Goal: Use online tool/utility: Utilize a website feature to perform a specific function

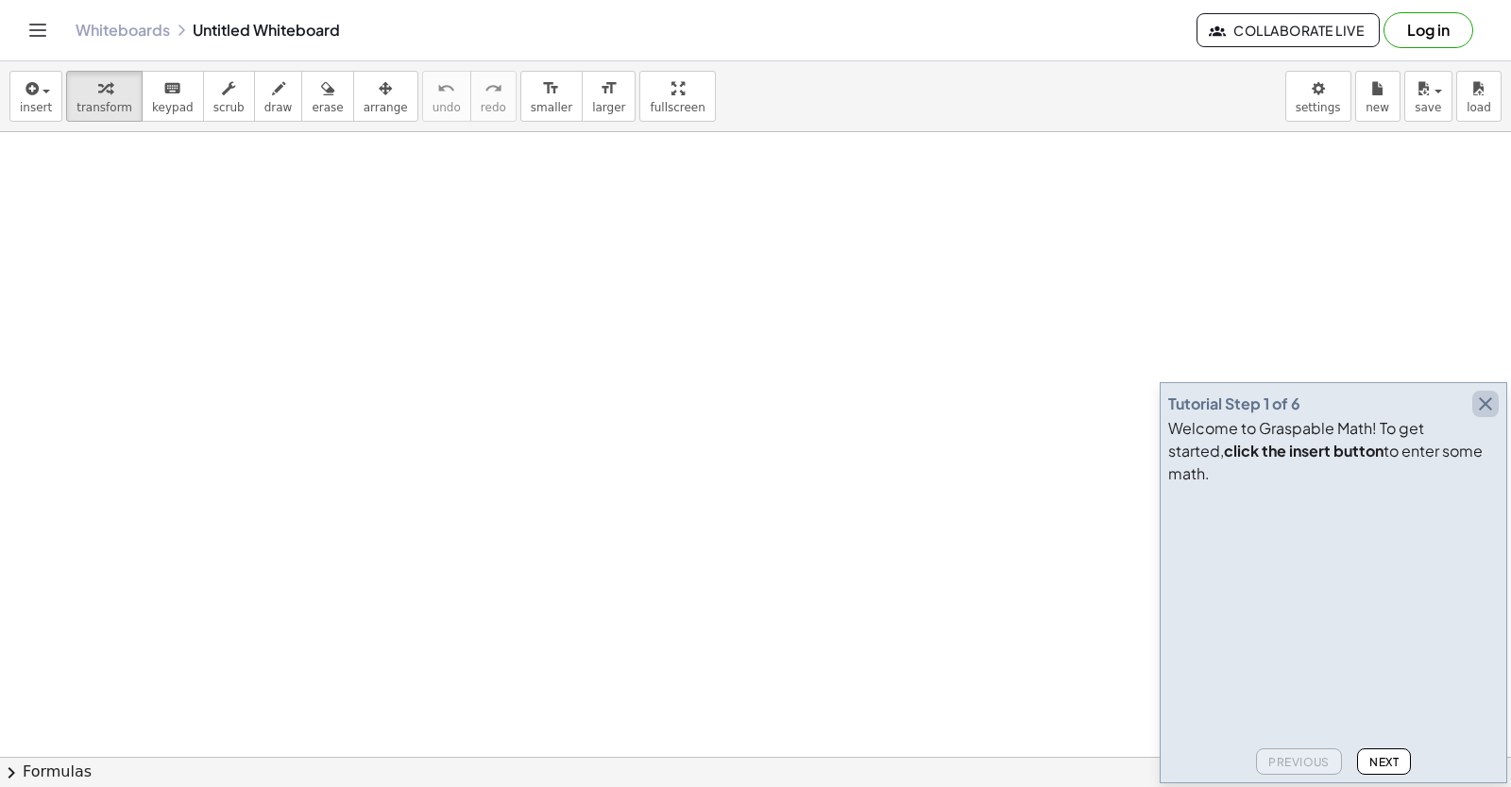
click at [1486, 415] on icon "button" at bounding box center [1485, 404] width 23 height 23
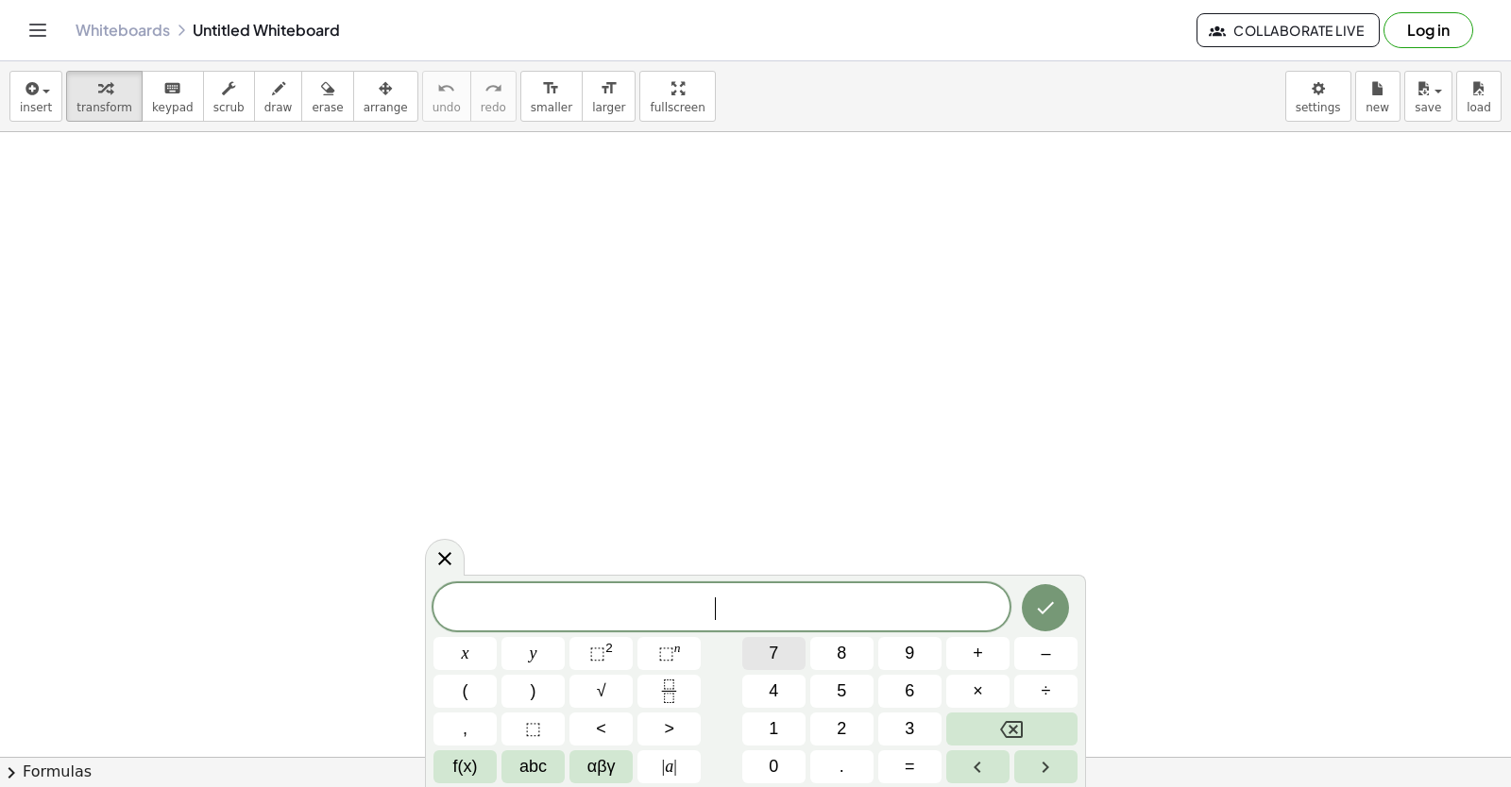
click at [807, 710] on div "​ x y ⬚ 2 ⬚ n 7 8 9 + – ( ) √ 4 5 6 × ÷ , ⬚ < > 1 2 3 f(x) abc αβγ | a | 0 . =" at bounding box center [755, 684] width 644 height 200
click at [754, 644] on div "x y ⬚ 2 ⬚ n 7 8 9 + – ( ) √ 4 5 6 × ÷ , ⬚ < > 1 2 3 f(x) abc αβγ | a | 0 . =" at bounding box center [755, 683] width 644 height 201
click at [815, 691] on div "x y ⬚ 2 ⬚ n 7 8 9 + – ( ) √ 4 5 6 × ÷ , ⬚ < > 1 2 3 f(x) abc αβγ | a | 0 . =" at bounding box center [755, 683] width 644 height 201
click at [858, 669] on button "8" at bounding box center [841, 653] width 63 height 33
click at [866, 639] on button "8" at bounding box center [841, 653] width 63 height 33
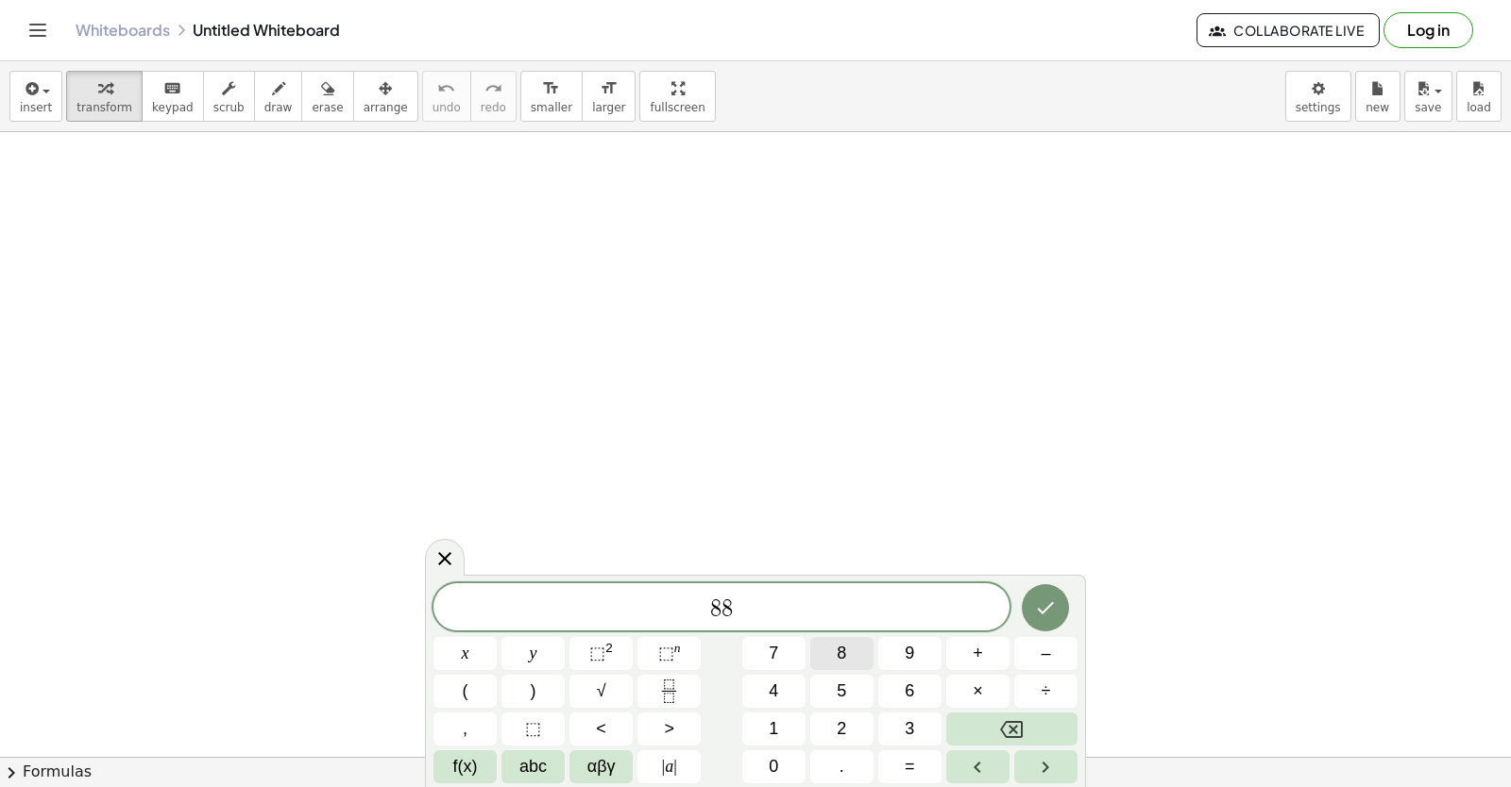
click at [866, 645] on div "8 8 x y ⬚ 2 ⬚ n 7 8 9 + – ( ) √ 4 5 6 × ÷ , ⬚ < > 1 2 3 f(x) abc αβγ | a | 0 . =" at bounding box center [755, 684] width 644 height 200
click at [849, 663] on button "8" at bounding box center [841, 653] width 63 height 33
click at [723, 690] on div "8 8 8 ​ x y ⬚ 2 ⬚ n 7 8 9 + – ( ) √ 4 5 6 × ÷ , ⬚ < > 1 2 3 f(x) abc αβγ | a | …" at bounding box center [755, 684] width 644 height 200
drag, startPoint x: 717, startPoint y: 723, endPoint x: 800, endPoint y: 679, distance: 94.2
click at [746, 713] on div "8 8 8 x y ⬚ 2 ⬚ n 7 8 9 + – ( ) √ 4 5 6 × ÷ , ⬚ < > 1 2 3 f(x) abc αβγ | a | 0 …" at bounding box center [755, 684] width 644 height 200
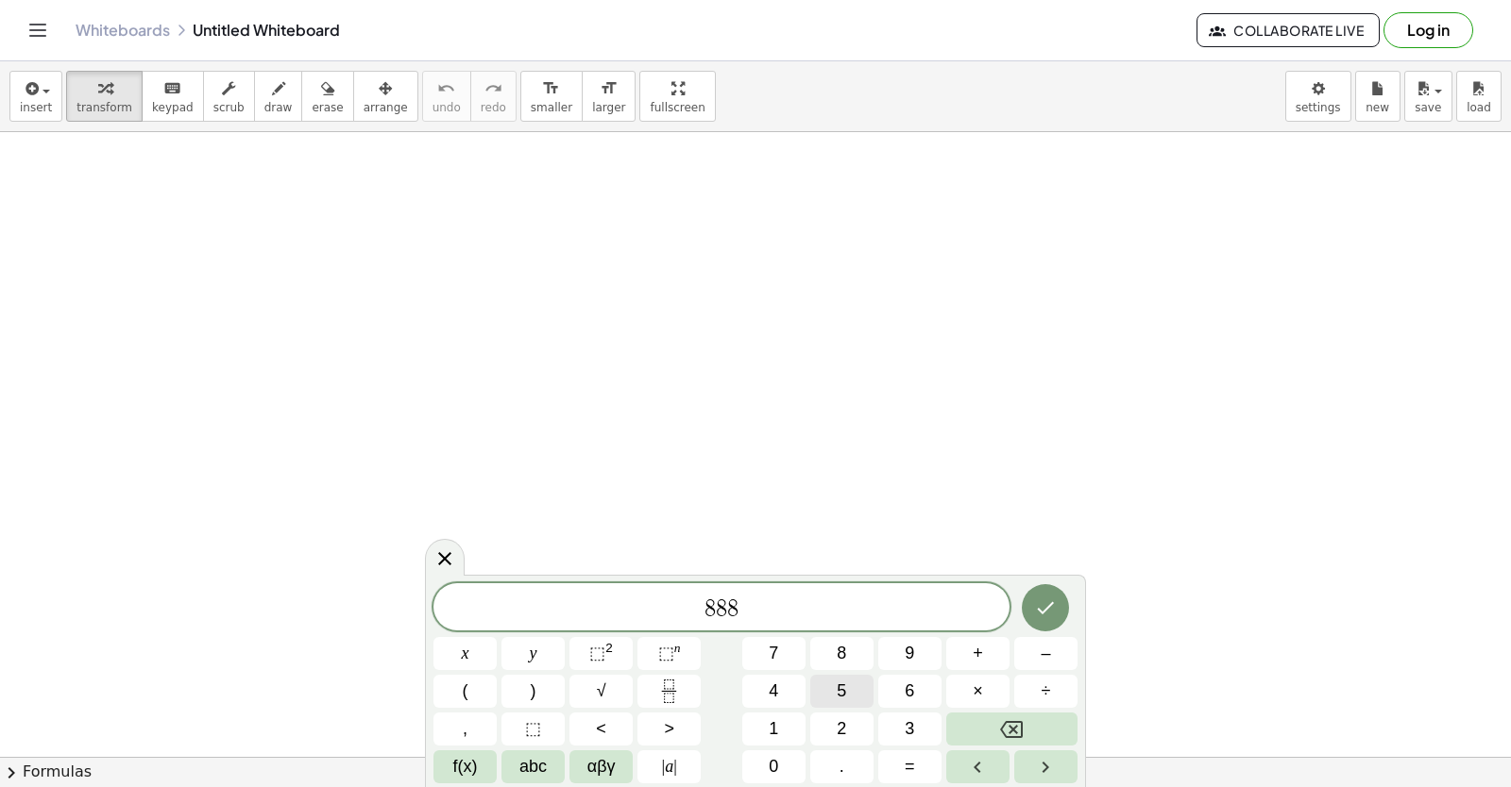
click at [925, 689] on div "8 8 8 x y ⬚ 2 ⬚ n 7 8 9 + – ( ) √ 4 5 6 × ÷ , ⬚ < > 1 2 3 f(x) abc αβγ | a | 0 …" at bounding box center [755, 684] width 644 height 200
click at [815, 715] on div "8 8 8 x y ⬚ 2 ⬚ n 7 8 9 + – ( ) √ 4 5 6 × ÷ , ⬚ < > 1 2 3 f(x) abc αβγ | a | 0 …" at bounding box center [755, 684] width 644 height 200
drag, startPoint x: 851, startPoint y: 762, endPoint x: 851, endPoint y: 728, distance: 34.0
click at [851, 752] on div "8 8 8 x y ⬚ 2 ⬚ n 7 8 9 + – ( ) √ 4 5 6 × ÷ , ⬚ < > 1 2 3 f(x) abc αβγ | a | 0 …" at bounding box center [755, 684] width 644 height 200
click at [857, 726] on button "2" at bounding box center [841, 729] width 63 height 33
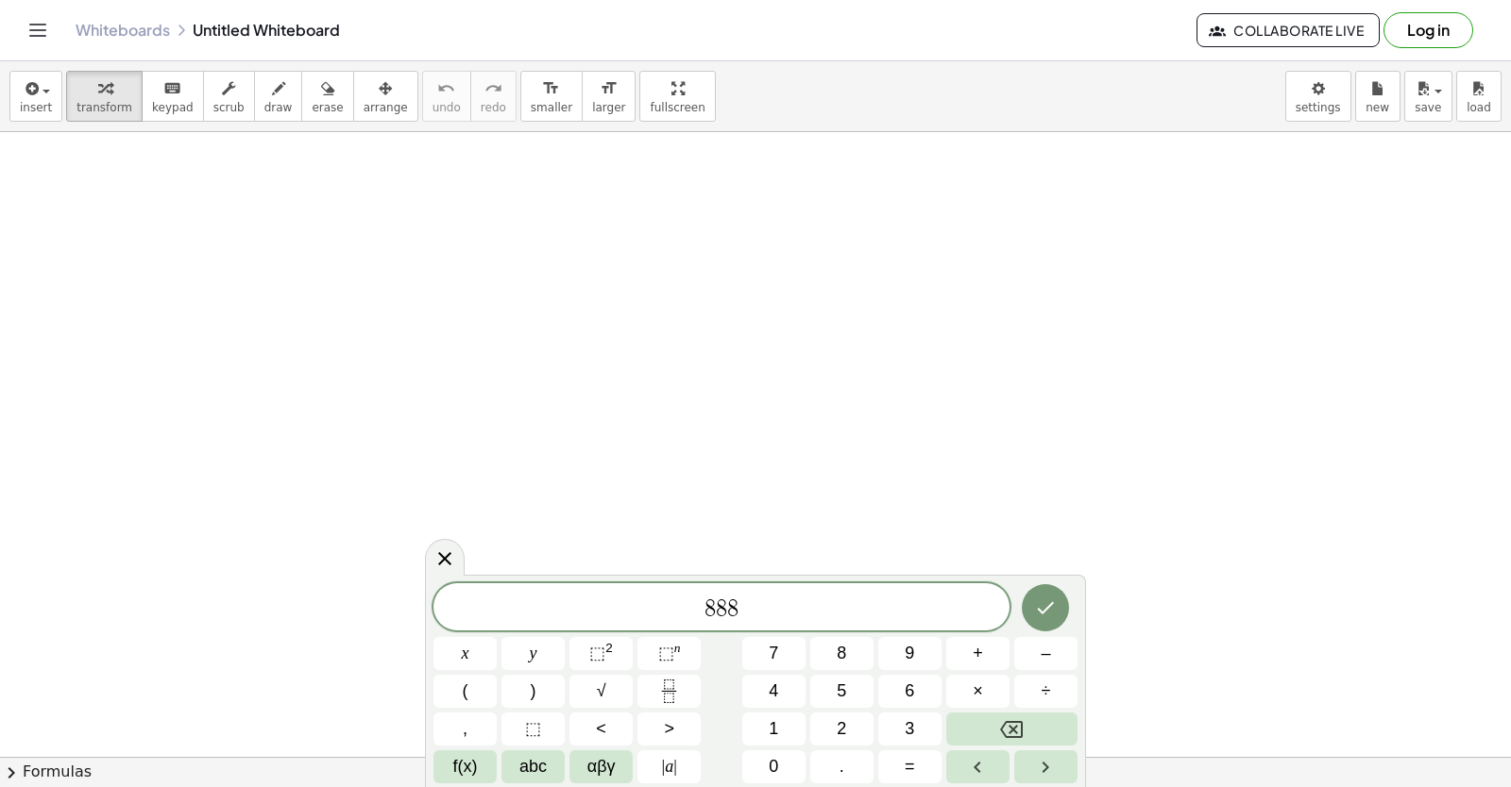
drag, startPoint x: 874, startPoint y: 744, endPoint x: 880, endPoint y: 710, distance: 34.5
click at [874, 729] on div "8 8 8 x y ⬚ 2 ⬚ n 7 8 9 + – ( ) √ 4 5 6 × ÷ , ⬚ < > 1 2 3 f(x) abc αβγ | a | 0 …" at bounding box center [755, 684] width 644 height 200
drag, startPoint x: 888, startPoint y: 718, endPoint x: 906, endPoint y: 718, distance: 18.9
click at [889, 718] on div "8 8 8 2 x y ⬚ 2 ⬚ n 7 8 9 + – ( ) √ 4 5 6 × ÷ , ⬚ < > 1 2 3 f(x) abc αβγ | a | …" at bounding box center [755, 684] width 644 height 200
click at [926, 742] on button "3" at bounding box center [909, 729] width 63 height 33
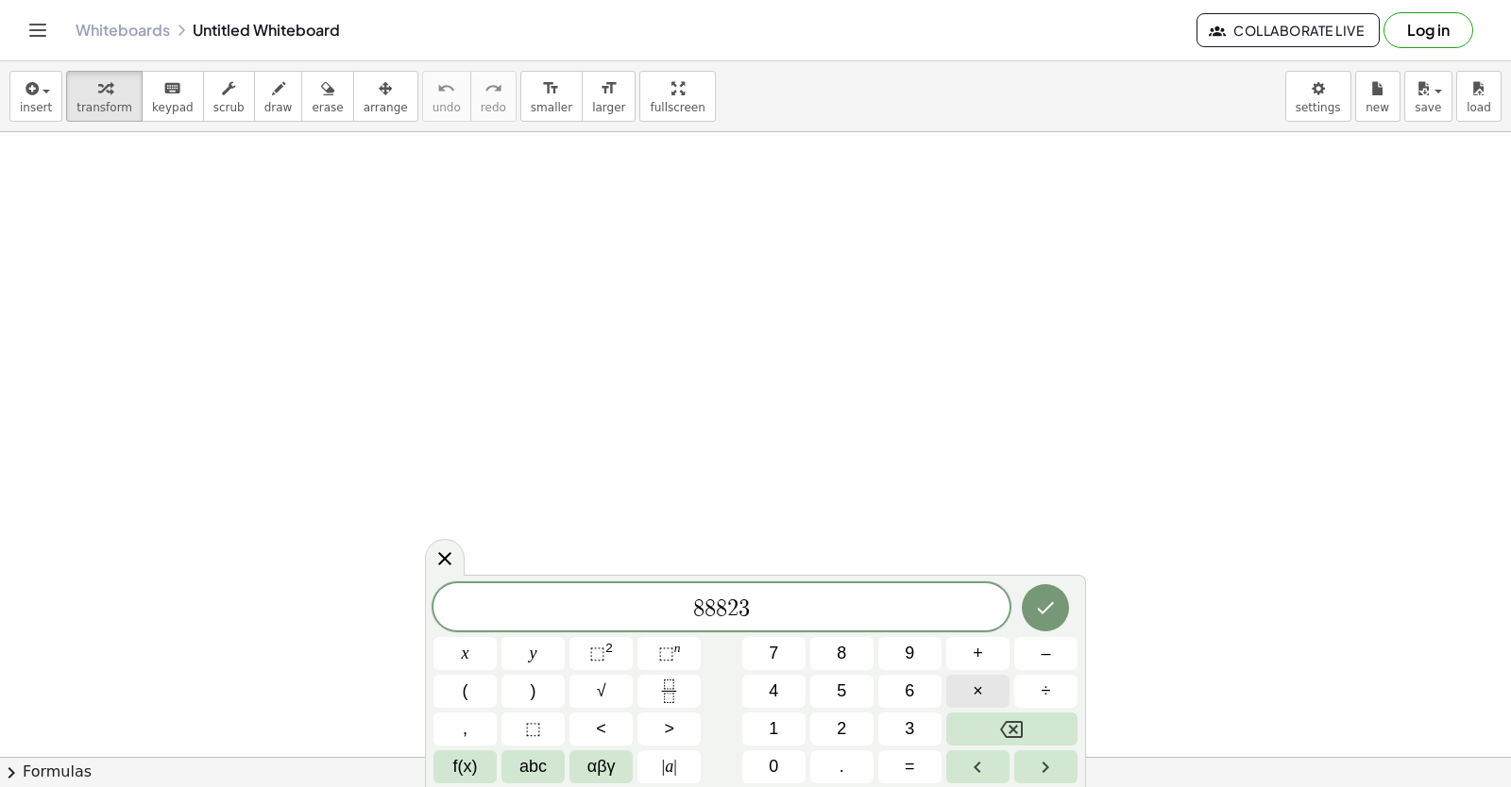
click at [990, 700] on button "×" at bounding box center [977, 691] width 63 height 33
click at [803, 689] on button "4" at bounding box center [773, 691] width 63 height 33
click at [828, 702] on div "8 8 8 2 3 · 4 ​ x y ⬚ 2 ⬚ n 7 8 9 + – ( ) √ 4 5 6 × ÷ , ⬚ < > 1 2 3 f(x) abc αβ…" at bounding box center [755, 684] width 644 height 200
click at [879, 655] on div "8 8 8 2 3 · 4 x y ⬚ 2 ⬚ n 7 8 9 + – ( ) √ 4 5 6 × ÷ , ⬚ < > 1 2 3 f(x) abc αβγ …" at bounding box center [755, 684] width 644 height 200
click at [879, 683] on div "8 8 8 2 3 · 4 x y ⬚ 2 ⬚ n 7 8 9 + – ( ) √ 4 5 6 × ÷ , ⬚ < > 1 2 3 f(x) abc αβγ …" at bounding box center [755, 684] width 644 height 200
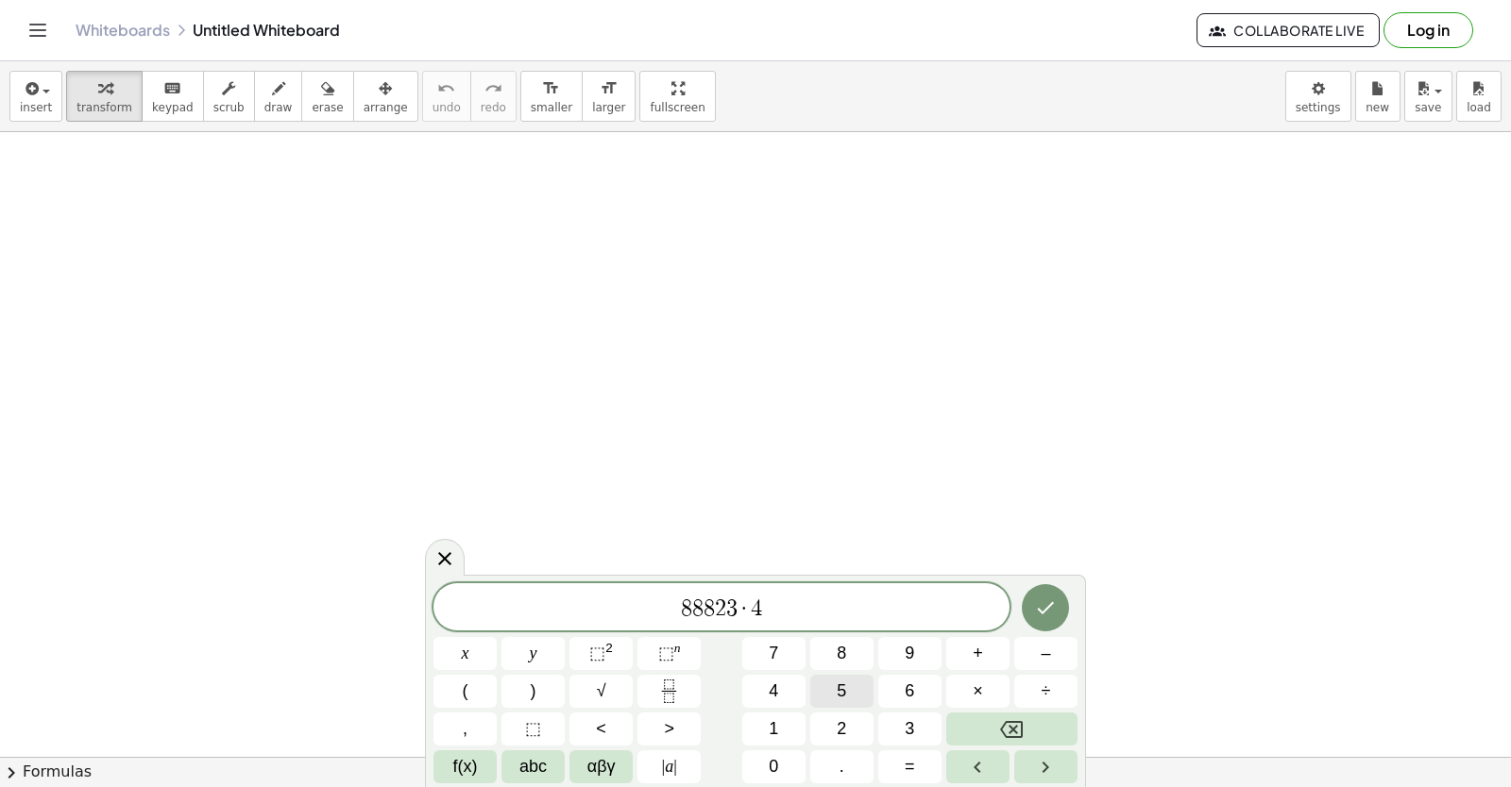
click at [844, 689] on button "5" at bounding box center [841, 691] width 63 height 33
click at [787, 759] on button "0" at bounding box center [773, 767] width 63 height 33
drag, startPoint x: 1015, startPoint y: 585, endPoint x: 995, endPoint y: 558, distance: 33.8
click at [1016, 584] on div "8 8 8 2 3 · 4 5 0 ​ x y ⬚ 2 ⬚ n 7 8 9 + – ( ) √ 4 5 6 × ÷ , ⬚ < > 1 2 3 f(x) ab…" at bounding box center [755, 684] width 644 height 200
click at [855, 582] on body "Graspable Math Activities Get Started Activity Bank Assigned Work Classes White…" at bounding box center [755, 393] width 1511 height 787
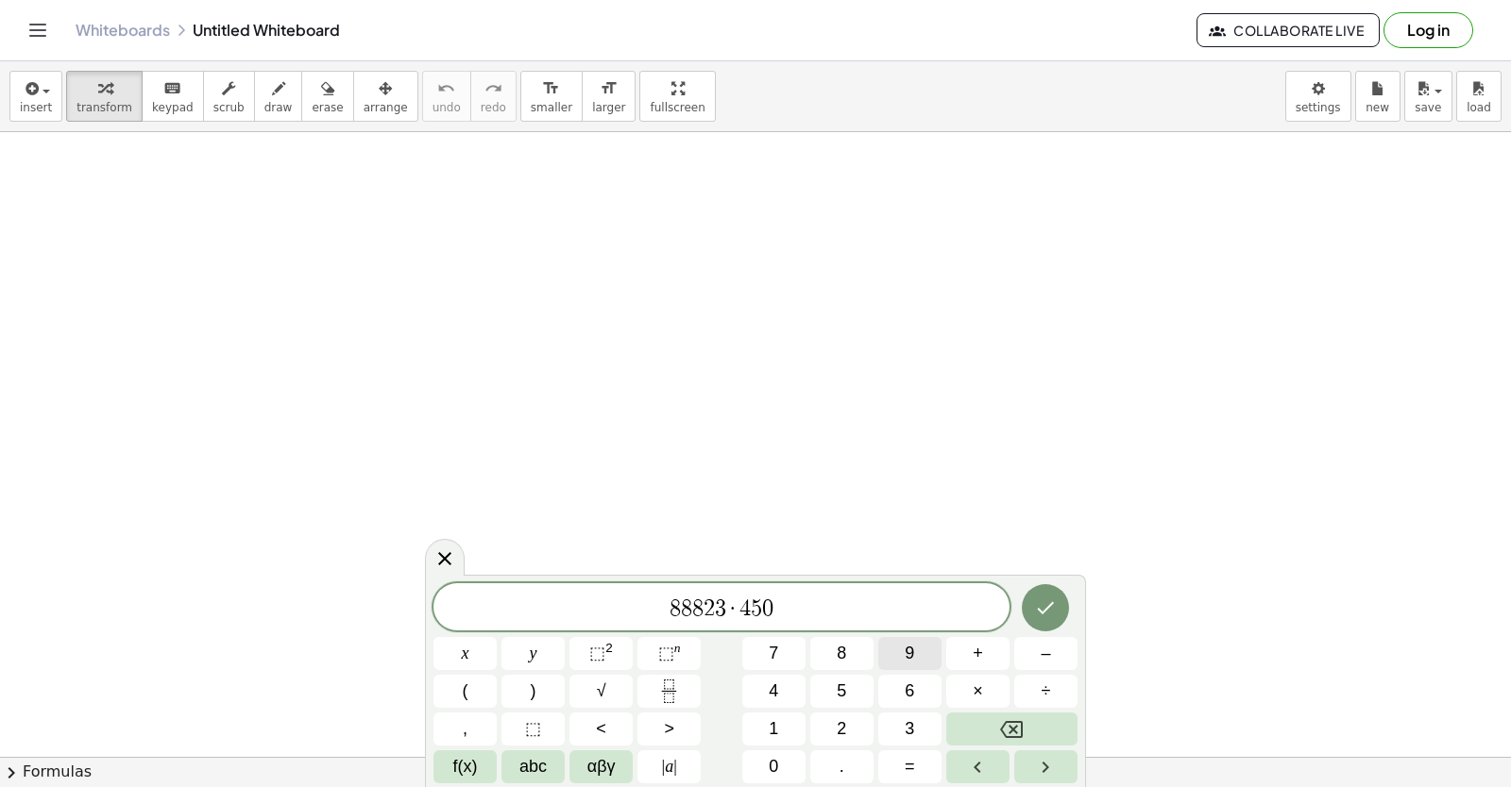
click at [861, 660] on div "8 8 8 2 3 · 4 5 0 x y ⬚ 2 ⬚ n 7 8 9 + – ( ) √ 4 5 6 × ÷ , ⬚ < > 1 2 3 f(x) abc …" at bounding box center [755, 684] width 644 height 200
click at [1023, 603] on button "Done" at bounding box center [1045, 607] width 47 height 47
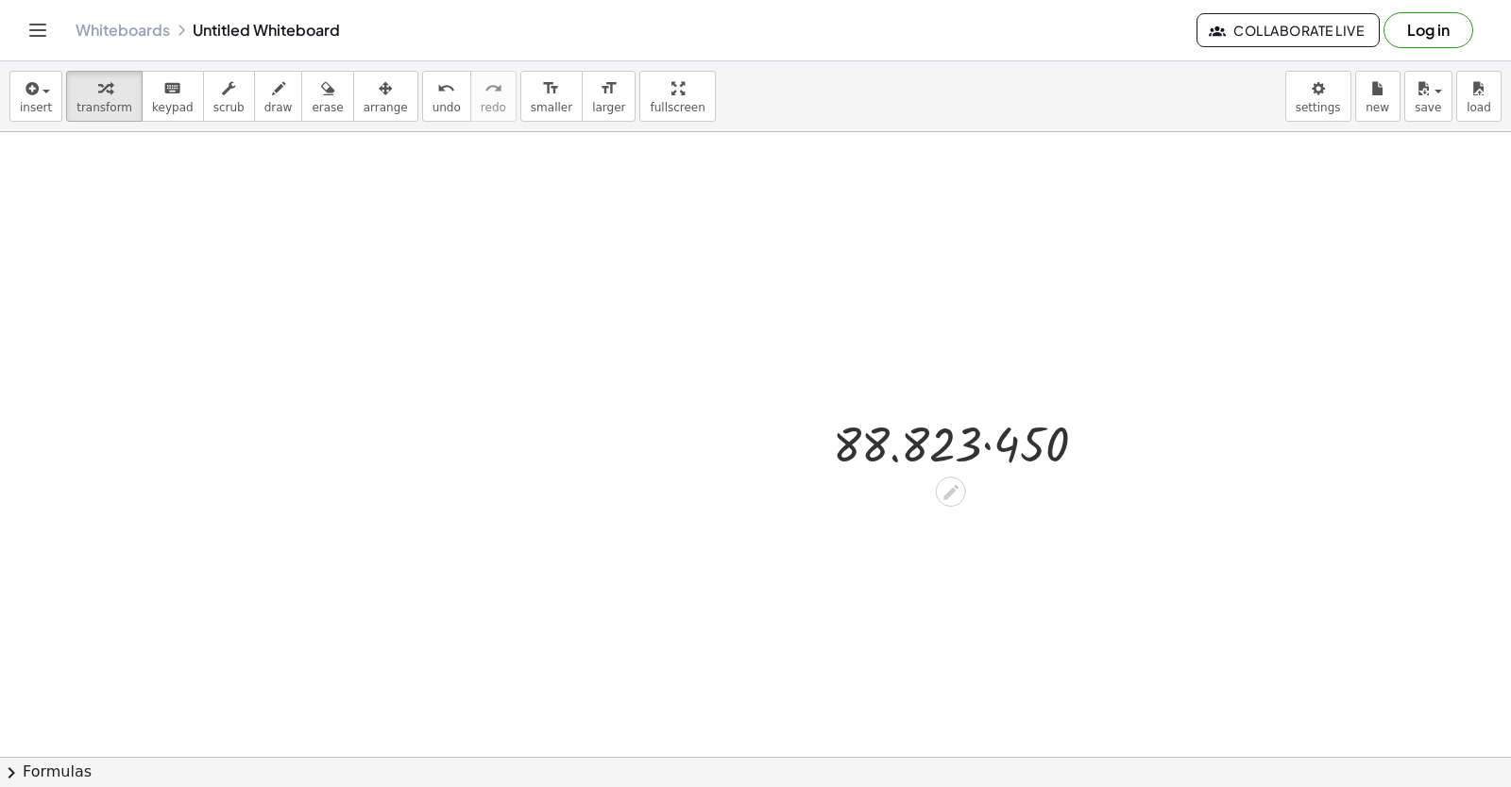
drag, startPoint x: 1000, startPoint y: 282, endPoint x: 995, endPoint y: 323, distance: 40.9
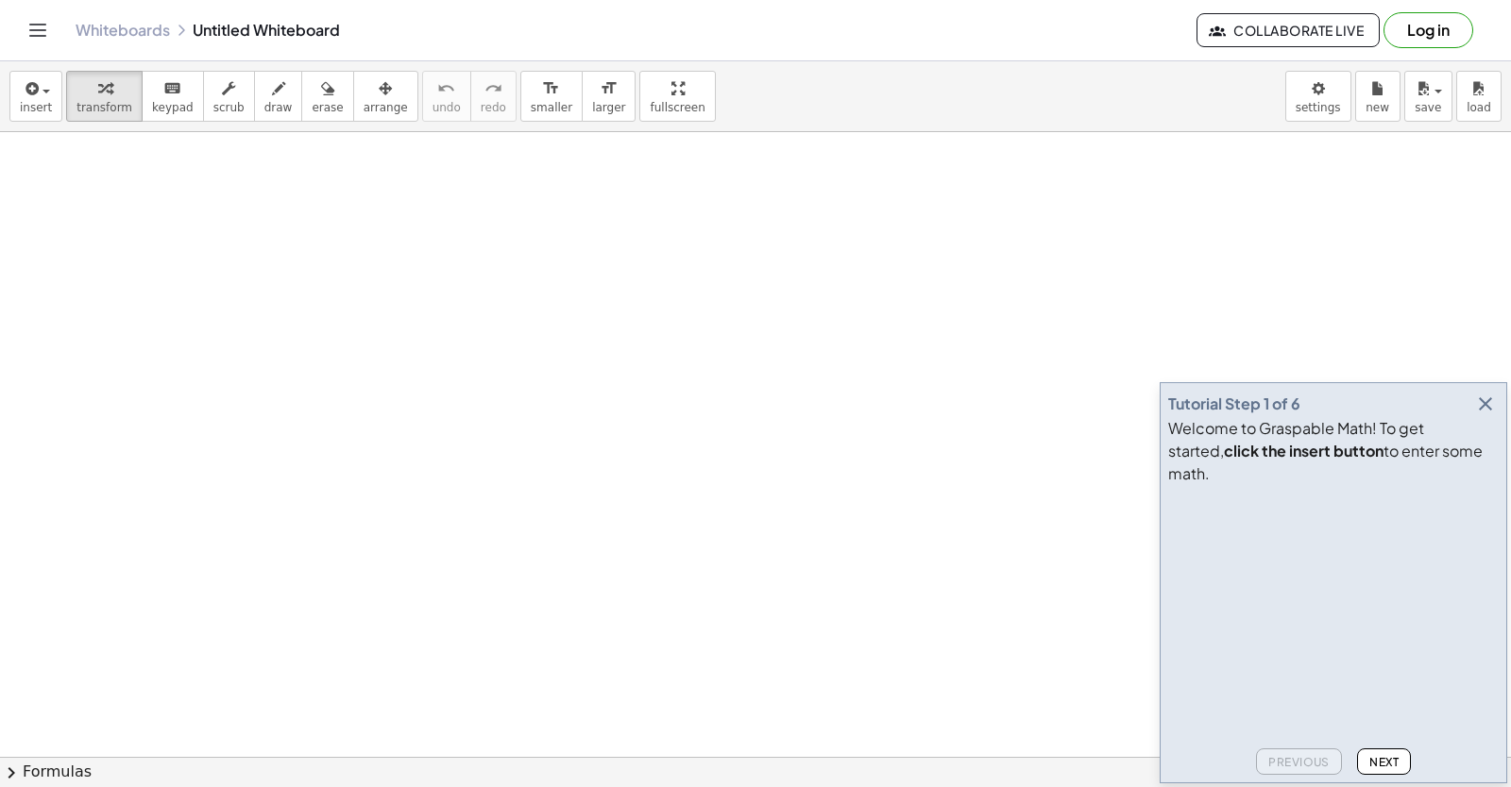
click at [1479, 415] on icon "button" at bounding box center [1485, 404] width 23 height 23
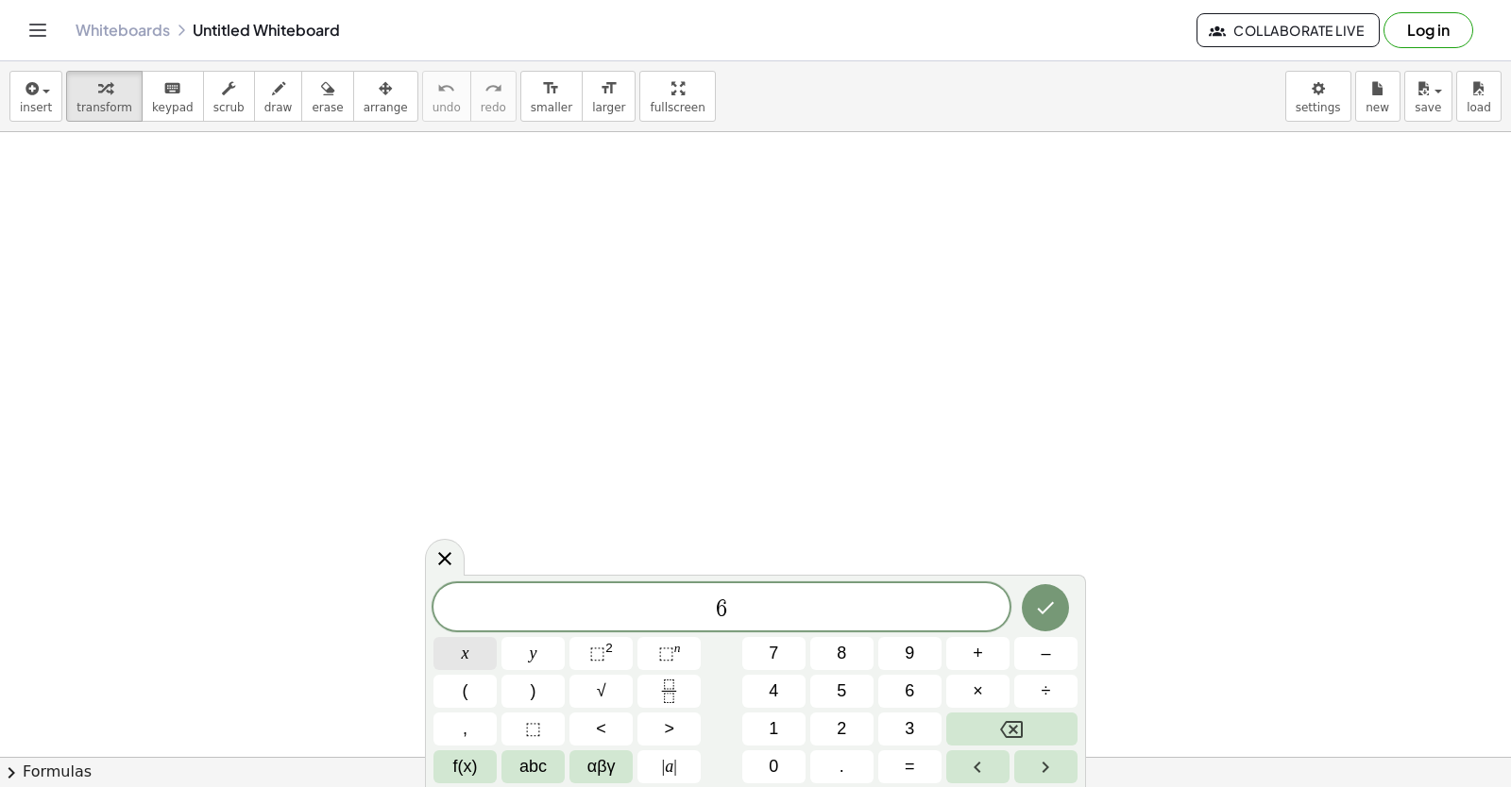
click at [454, 649] on button "x" at bounding box center [464, 653] width 63 height 33
click at [973, 667] on button "+" at bounding box center [977, 653] width 63 height 33
click at [544, 647] on button "y" at bounding box center [532, 653] width 63 height 33
drag, startPoint x: 796, startPoint y: 487, endPoint x: 806, endPoint y: 485, distance: 10.6
drag, startPoint x: 806, startPoint y: 485, endPoint x: 1018, endPoint y: 316, distance: 270.7
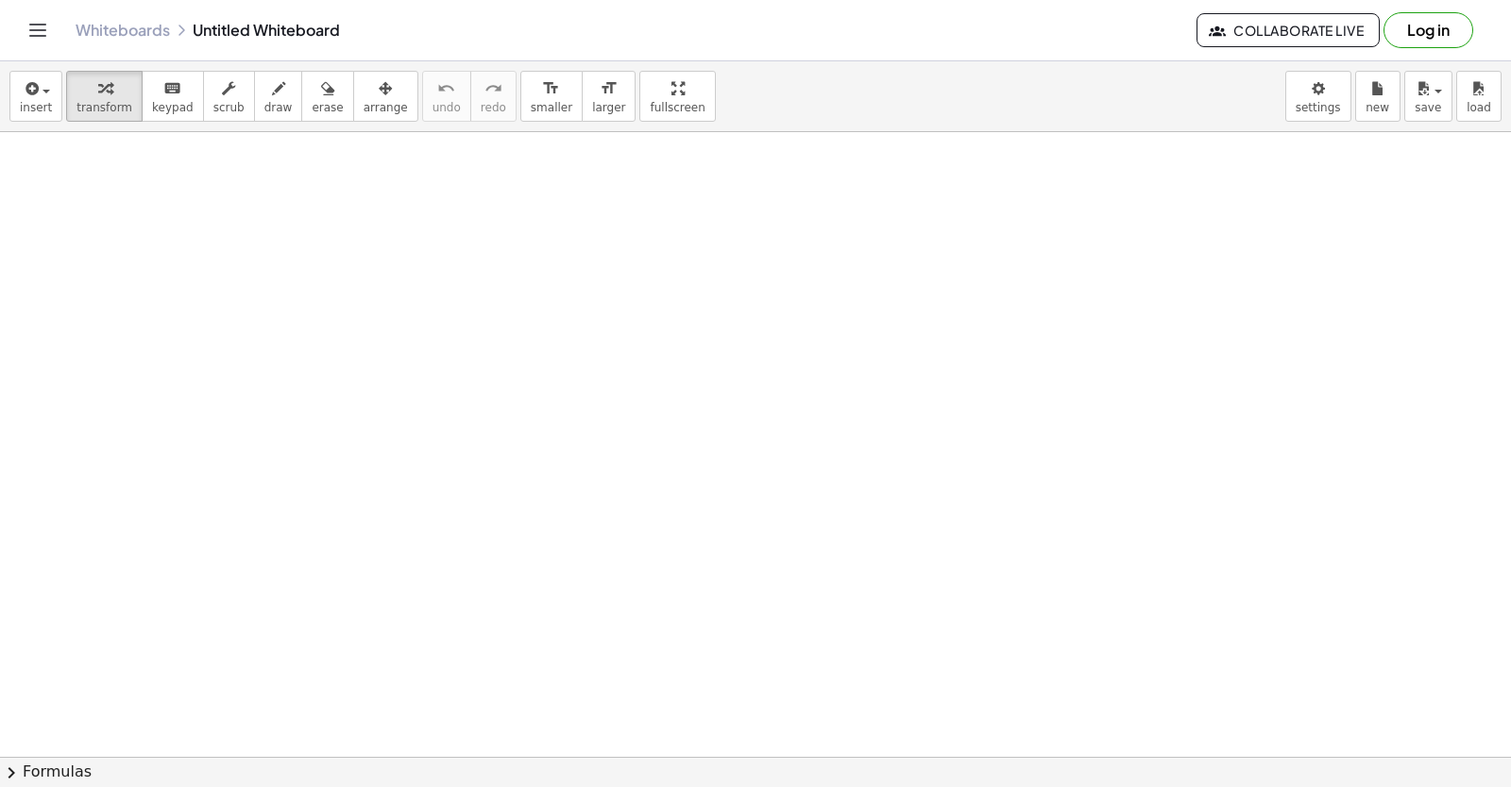
click at [1466, 0] on html "Graspable Math Activities Get Started Activity Bank Assigned Work Classes White…" at bounding box center [755, 393] width 1511 height 787
drag, startPoint x: 1302, startPoint y: 718, endPoint x: 1096, endPoint y: 256, distance: 505.5
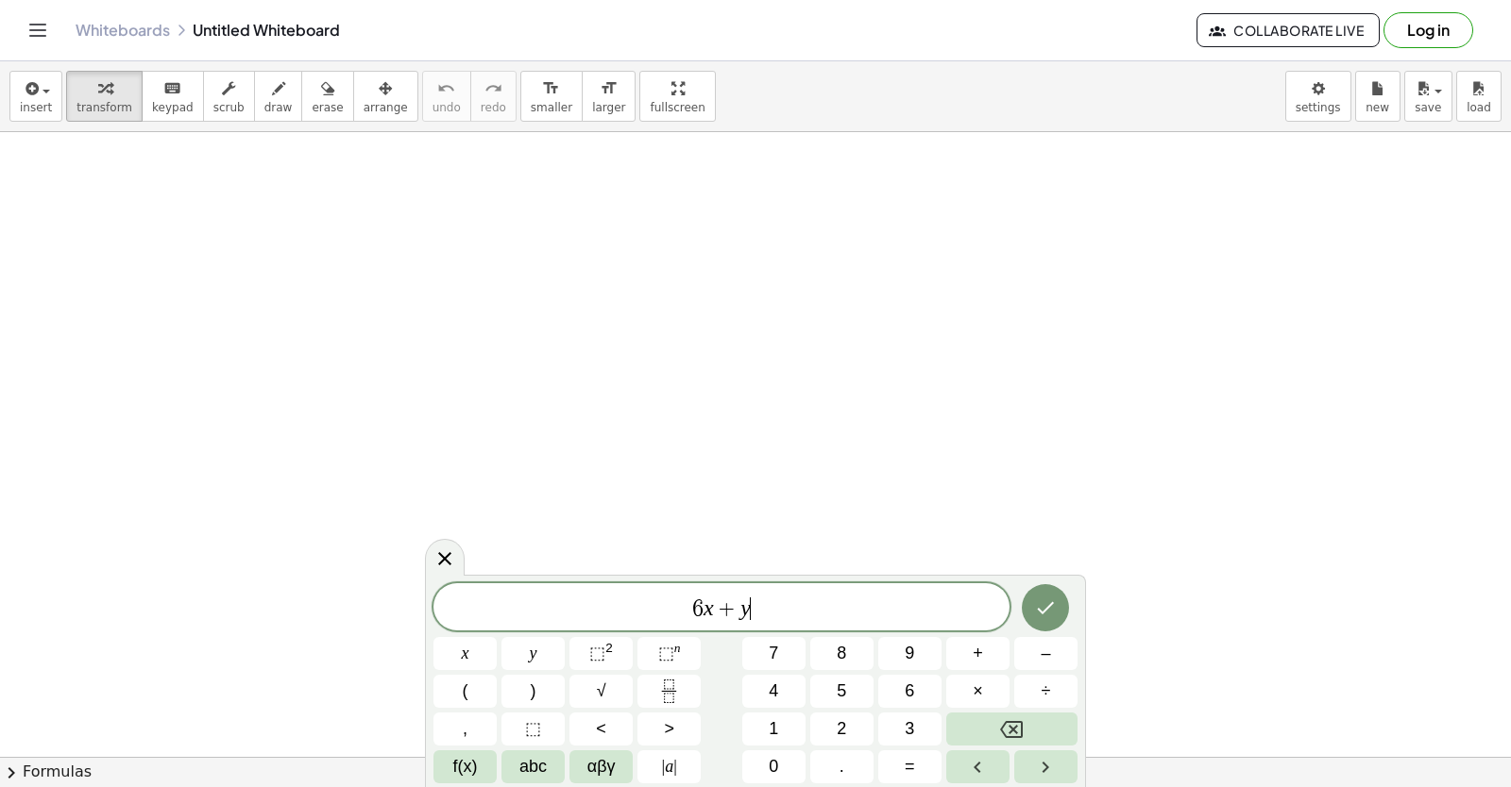
drag, startPoint x: 1082, startPoint y: 175, endPoint x: 1087, endPoint y: 183, distance: 9.7
click at [1087, 183] on div "insert select one: Math Expression Function Text Youtube Video Graphing Geometr…" at bounding box center [755, 424] width 1511 height 726
drag, startPoint x: 1146, startPoint y: 195, endPoint x: 1510, endPoint y: 477, distance: 459.7
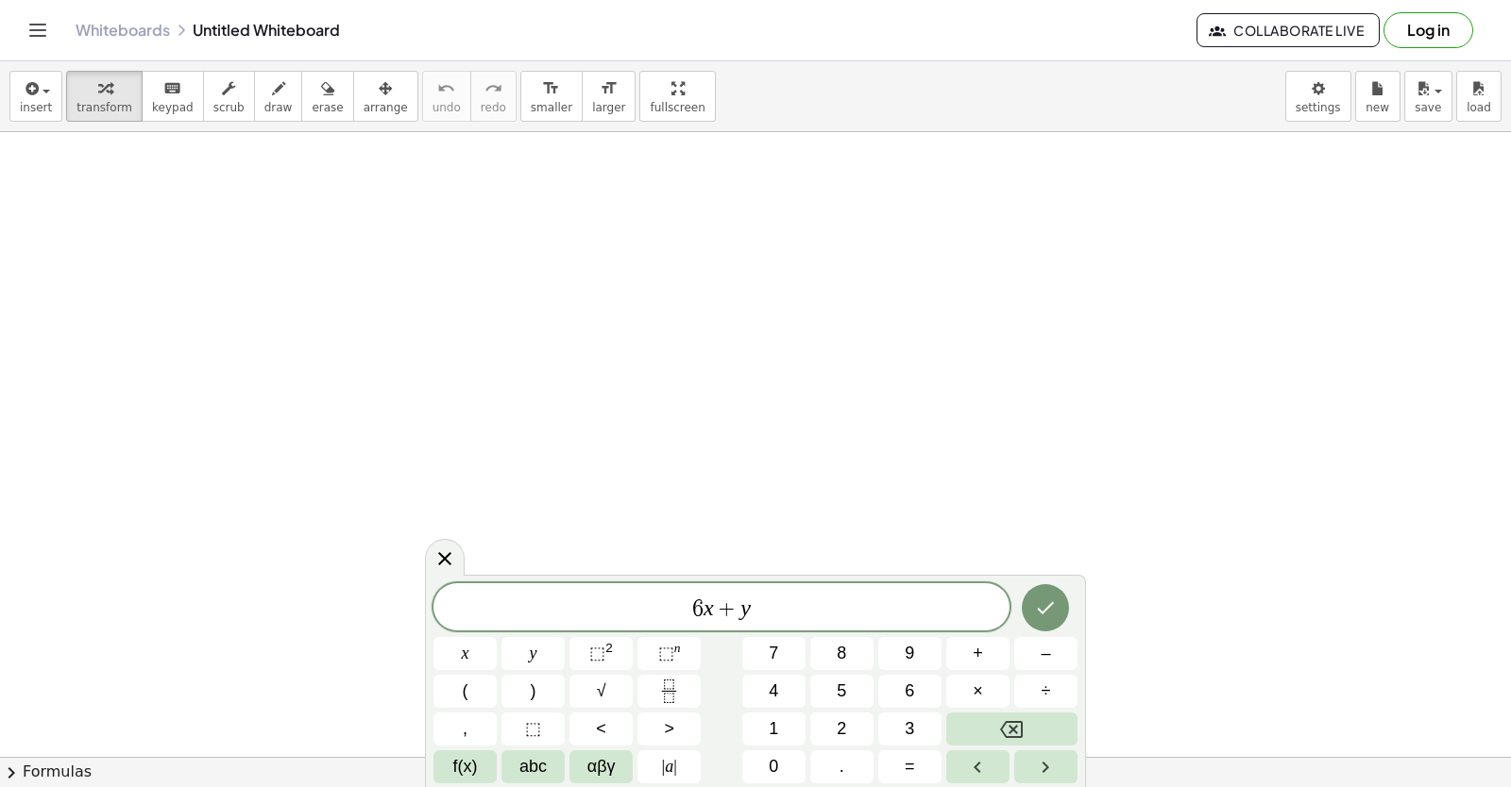
drag, startPoint x: 1285, startPoint y: 589, endPoint x: 1292, endPoint y: 541, distance: 48.6
click at [1285, 590] on div at bounding box center [755, 272] width 1511 height 1373
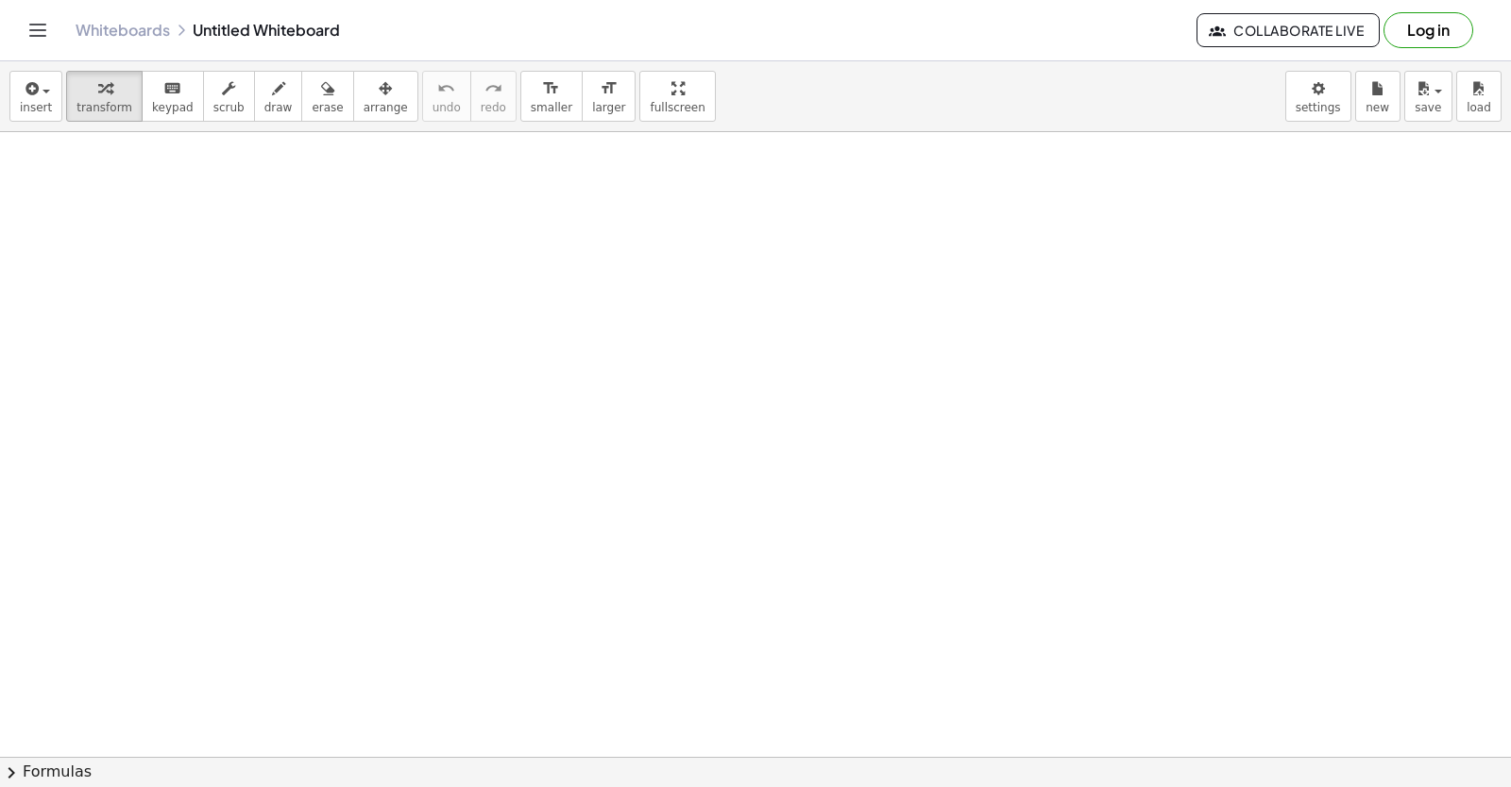
drag, startPoint x: 455, startPoint y: 334, endPoint x: 416, endPoint y: 327, distance: 39.4
click at [426, 334] on div at bounding box center [755, 272] width 1511 height 1373
drag, startPoint x: 419, startPoint y: 315, endPoint x: 507, endPoint y: 355, distance: 96.3
click at [465, 330] on div at bounding box center [755, 272] width 1511 height 1373
click at [511, 360] on div at bounding box center [755, 272] width 1511 height 1373
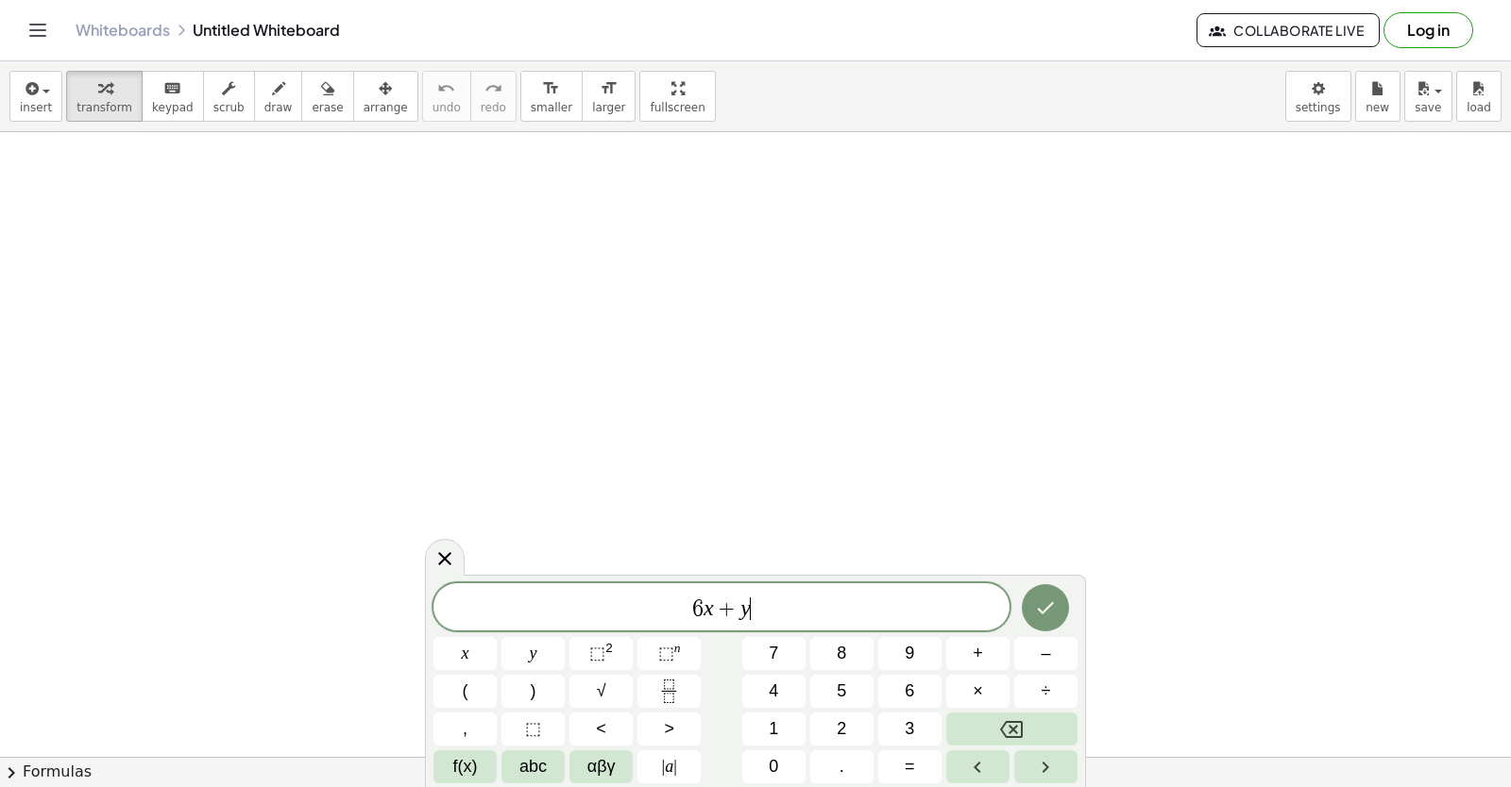
click at [512, 361] on div at bounding box center [755, 272] width 1511 height 1373
drag, startPoint x: 513, startPoint y: 361, endPoint x: 524, endPoint y: 361, distance: 11.3
click at [522, 361] on div at bounding box center [755, 272] width 1511 height 1373
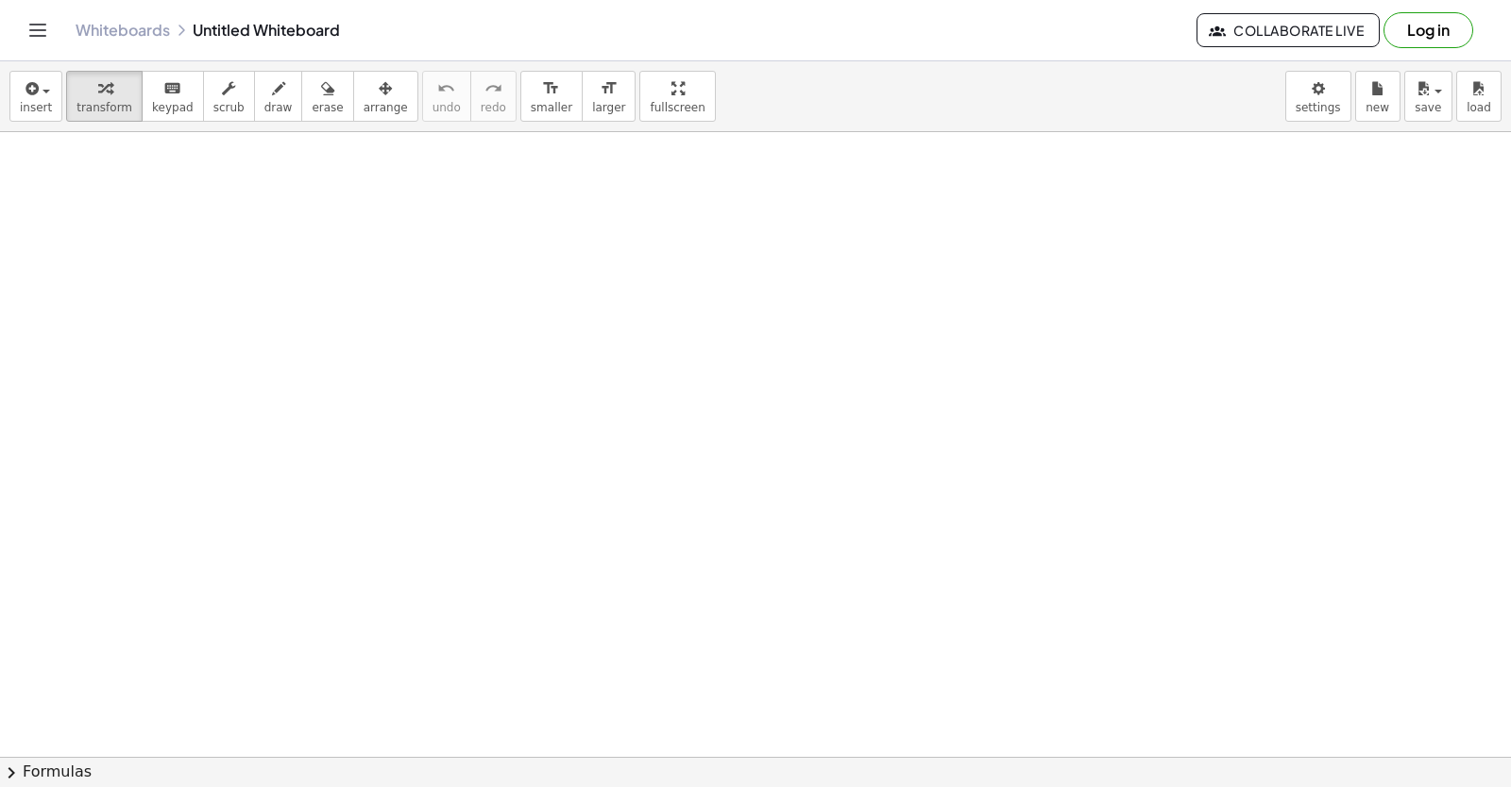
click at [524, 361] on div at bounding box center [755, 272] width 1511 height 1373
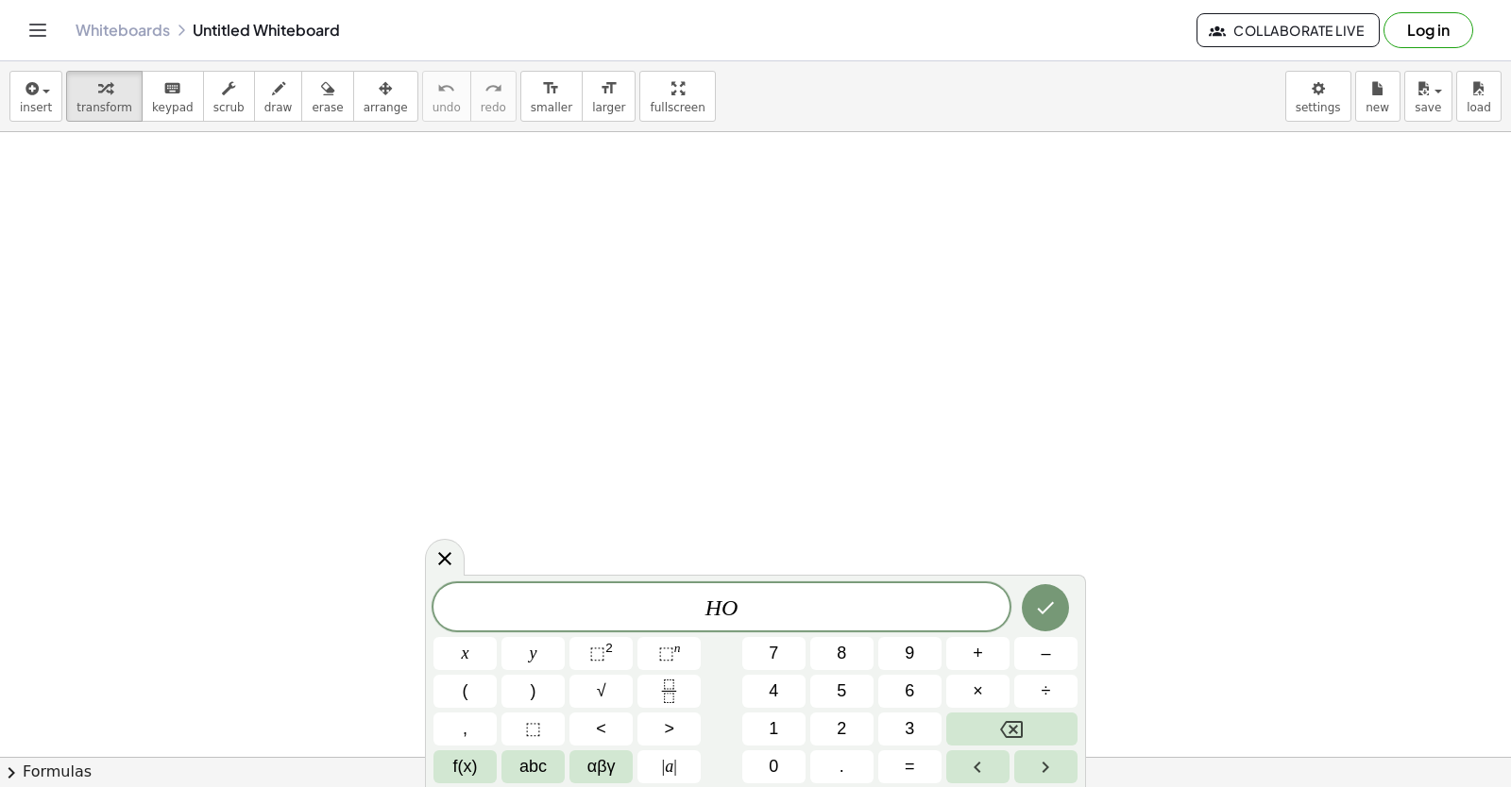
drag, startPoint x: 1101, startPoint y: 342, endPoint x: 1101, endPoint y: 371, distance: 29.3
click at [1101, 371] on div at bounding box center [755, 272] width 1511 height 1373
click at [1114, 365] on div at bounding box center [755, 272] width 1511 height 1373
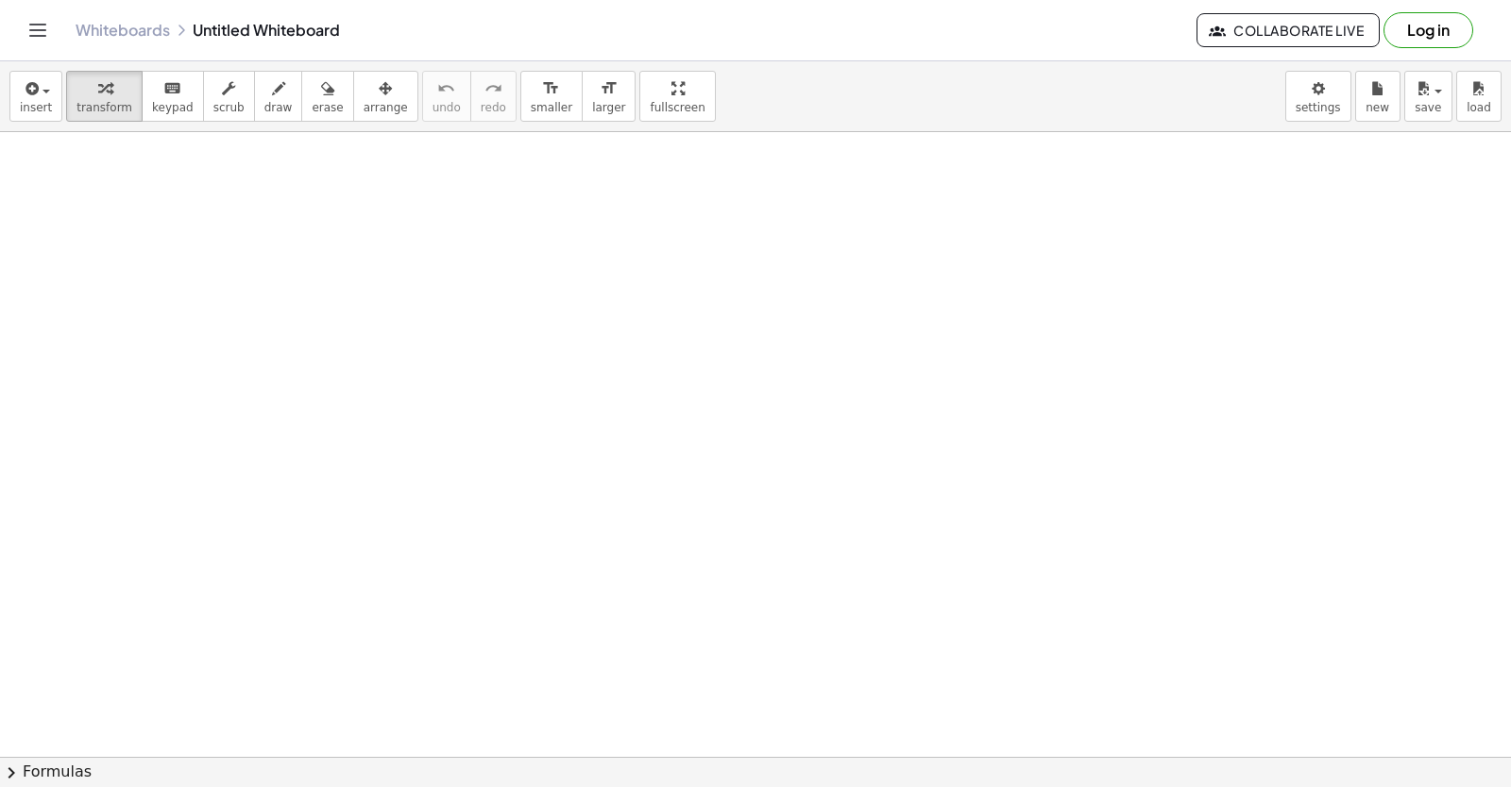
scroll to position [641, 0]
click at [765, 694] on div at bounding box center [755, 177] width 1511 height 1373
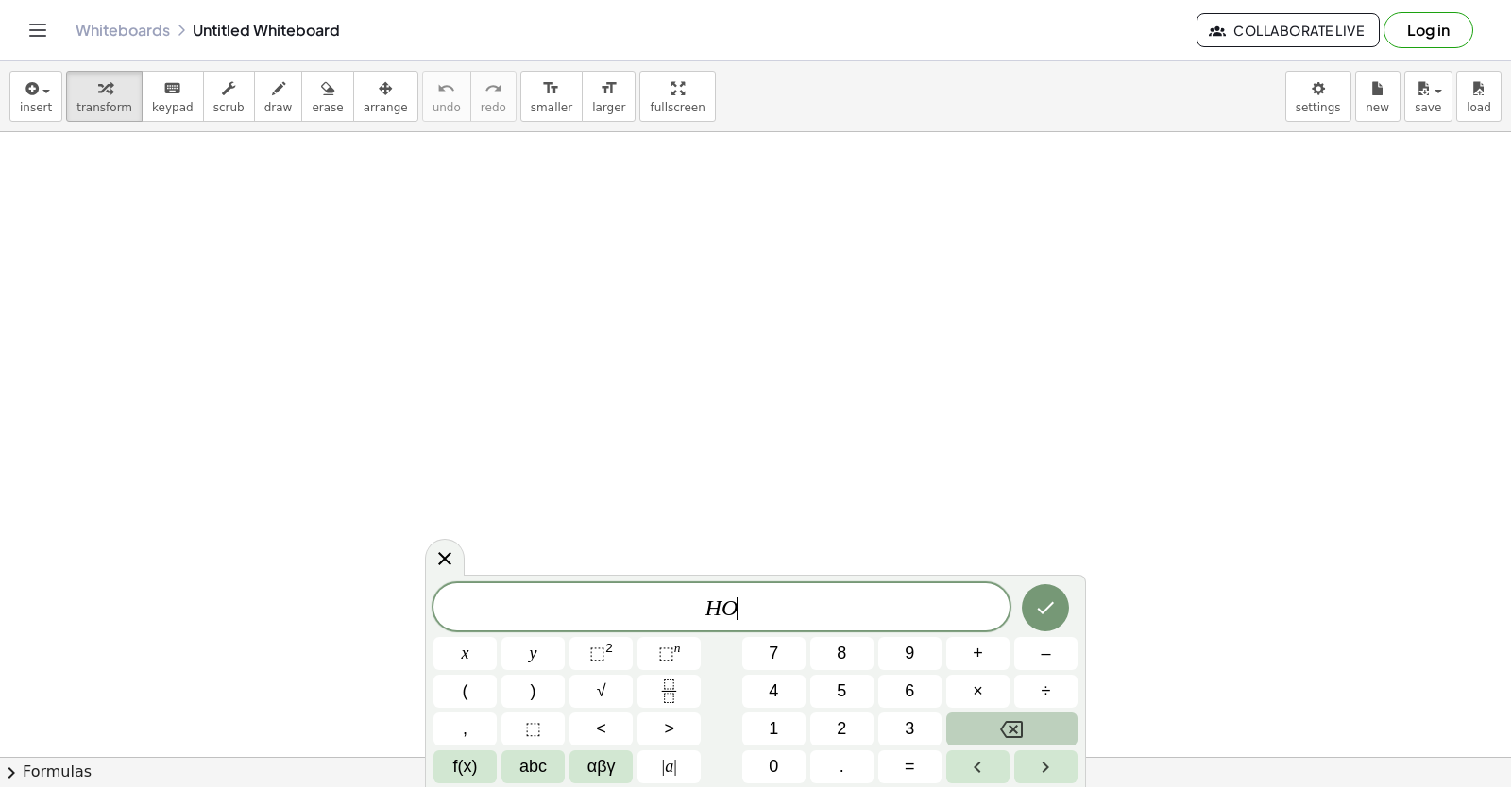
click at [922, 723] on div "H O ​ x y ⬚ 2 ⬚ n 7 8 9 + – ( ) √ 4 5 6 × ÷ , ⬚ < > 1 2 3 f(x) abc αβγ | a | 0 …" at bounding box center [755, 684] width 644 height 200
click at [1041, 333] on div at bounding box center [755, 177] width 1511 height 1373
drag, startPoint x: 1014, startPoint y: 545, endPoint x: 1035, endPoint y: 525, distance: 28.7
click at [1024, 548] on div at bounding box center [755, 177] width 1511 height 1373
drag, startPoint x: 1044, startPoint y: 515, endPoint x: 1058, endPoint y: 513, distance: 14.3
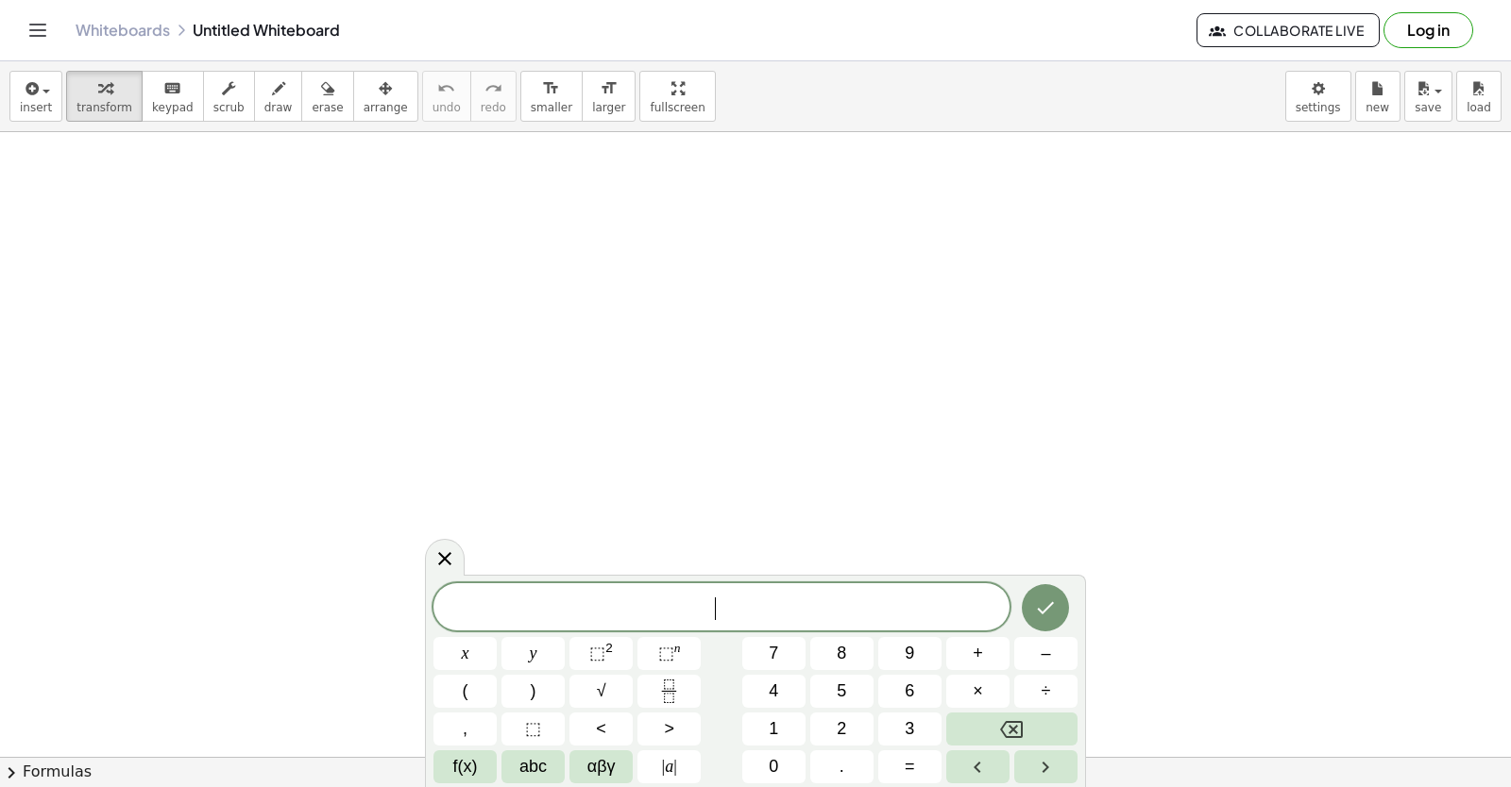
click at [1056, 513] on div at bounding box center [755, 177] width 1511 height 1373
drag, startPoint x: 1058, startPoint y: 513, endPoint x: 1074, endPoint y: 489, distance: 28.0
click at [1065, 509] on div at bounding box center [755, 177] width 1511 height 1373
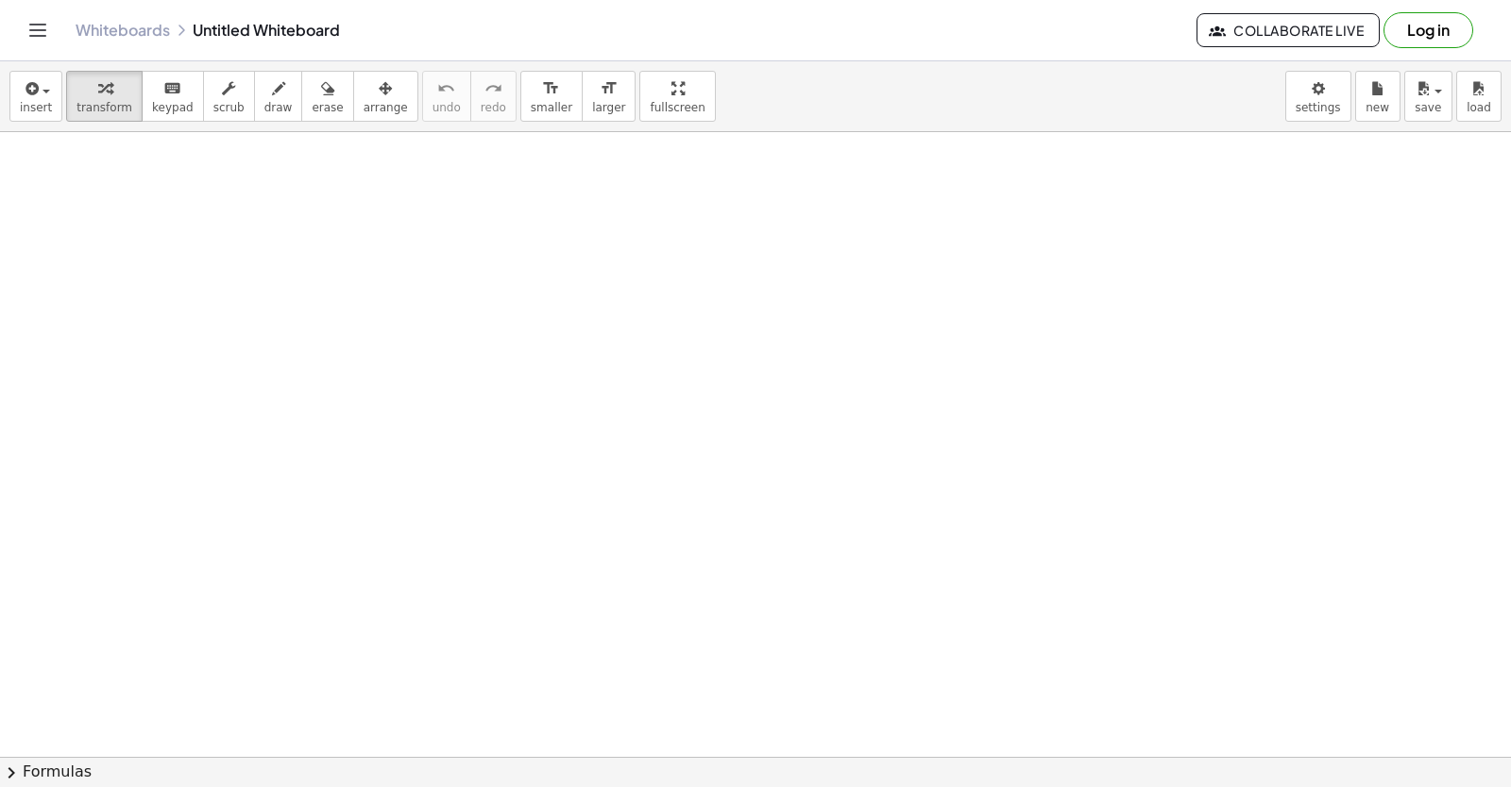
click at [1074, 486] on div at bounding box center [755, 177] width 1511 height 1373
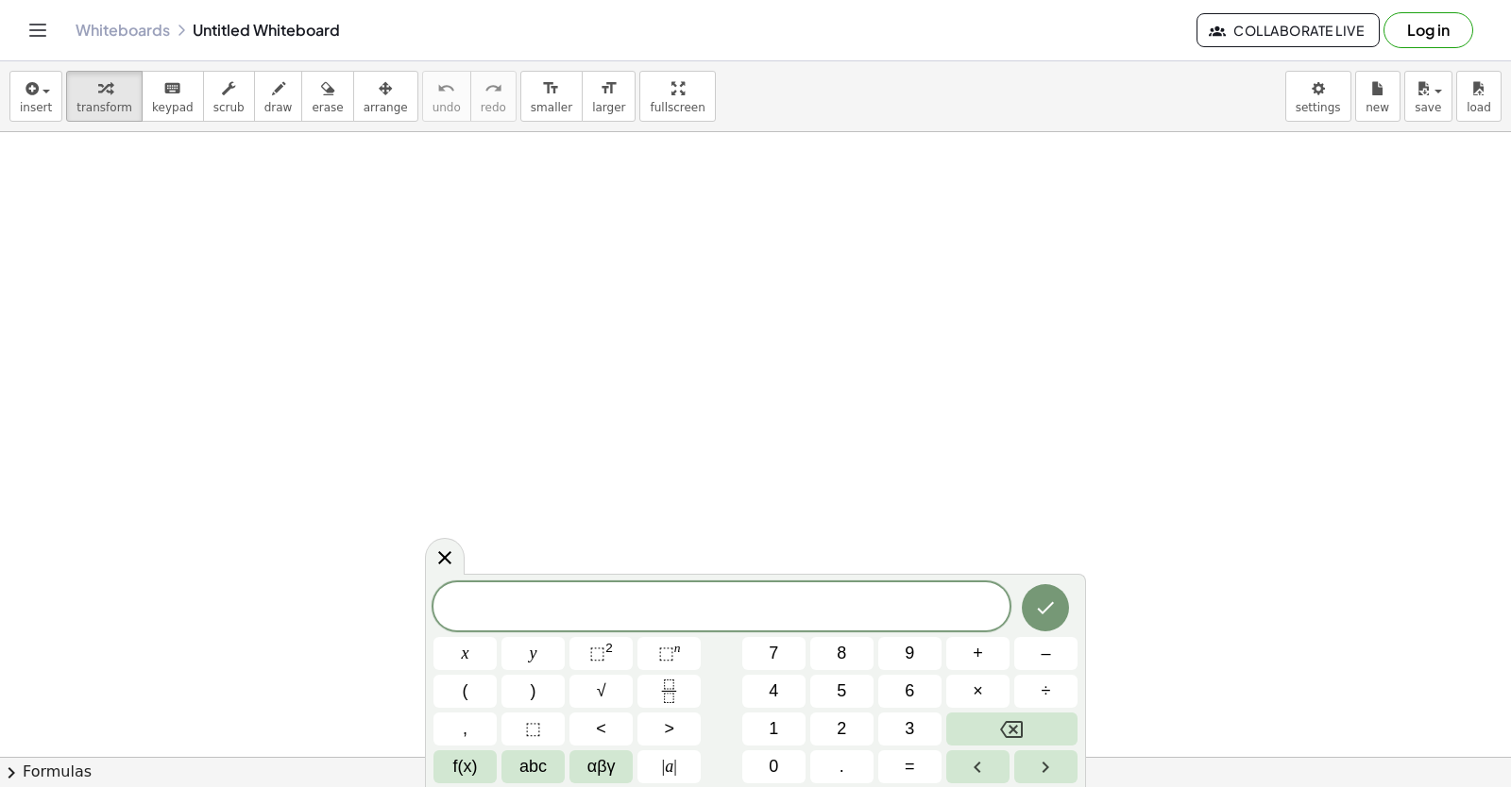
drag, startPoint x: 669, startPoint y: 577, endPoint x: 670, endPoint y: 595, distance: 18.0
click at [670, 595] on div "x y ⬚ 2 ⬚ n 7 8 9 + – ( ) √ 4 5 6 × ÷ , ⬚ < > 1 2 3 f(x) abc αβγ | a | 0 . =" at bounding box center [755, 680] width 661 height 213
click at [670, 595] on span at bounding box center [721, 608] width 576 height 28
